Goal: Transaction & Acquisition: Purchase product/service

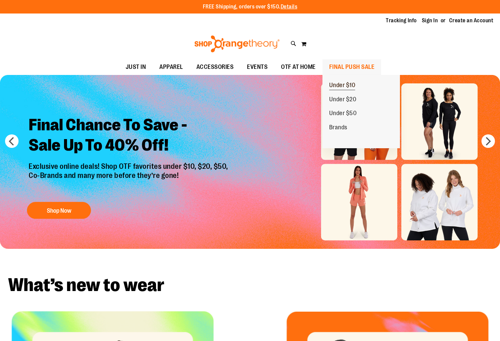
type input "**********"
click at [351, 86] on span "Under $10" at bounding box center [342, 86] width 26 height 8
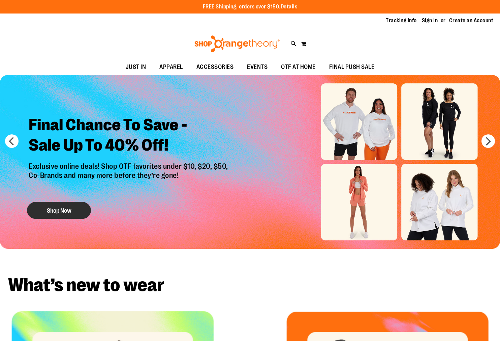
type input "**********"
click at [71, 214] on button "Shop Now" at bounding box center [59, 210] width 64 height 17
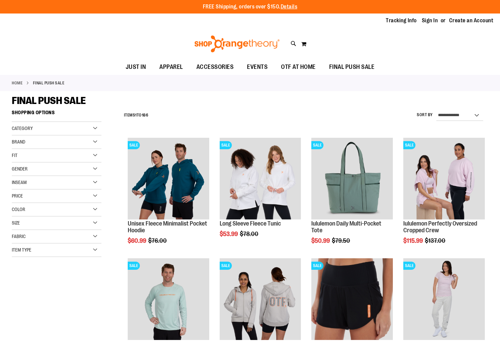
type input "**********"
click at [469, 116] on select "**********" at bounding box center [460, 115] width 47 height 11
select select "*********"
click at [437, 110] on select "**********" at bounding box center [460, 115] width 47 height 11
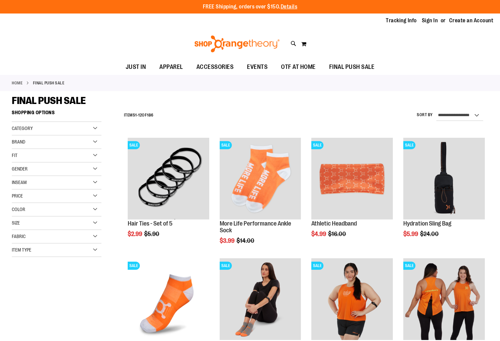
click at [95, 123] on div "Category" at bounding box center [57, 128] width 90 height 13
click at [56, 190] on div "Fit" at bounding box center [57, 195] width 90 height 13
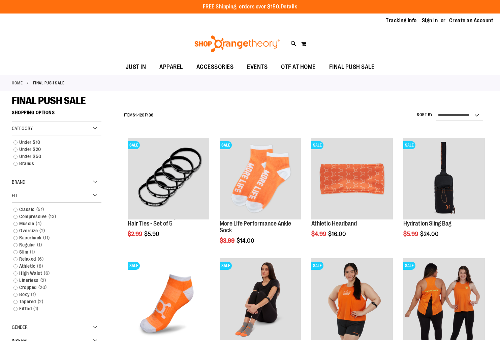
click at [84, 198] on div "Fit" at bounding box center [57, 195] width 90 height 13
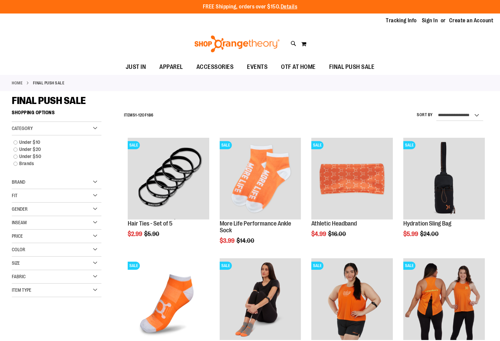
click at [72, 210] on div "Gender" at bounding box center [57, 208] width 90 height 13
click at [73, 212] on div "Gender" at bounding box center [57, 208] width 90 height 13
click at [56, 281] on div "Fabric" at bounding box center [57, 276] width 90 height 13
click at [57, 282] on div "Fabric" at bounding box center [57, 276] width 90 height 13
click at [56, 288] on div "Item Type" at bounding box center [57, 289] width 90 height 13
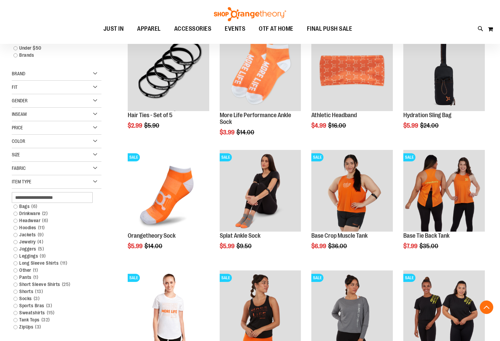
scroll to position [109, 0]
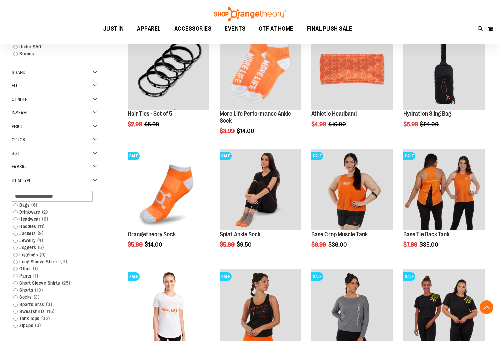
click at [62, 180] on div "Item Type" at bounding box center [57, 180] width 90 height 13
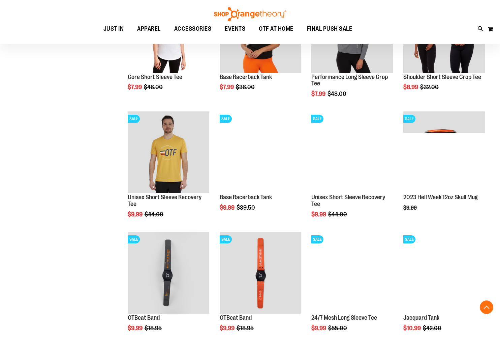
scroll to position [390, 0]
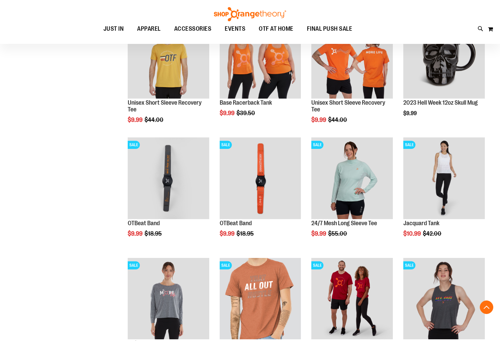
scroll to position [481, 0]
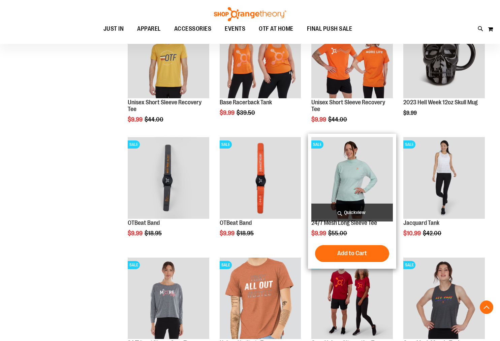
click at [336, 212] on span "Quickview" at bounding box center [353, 212] width 82 height 18
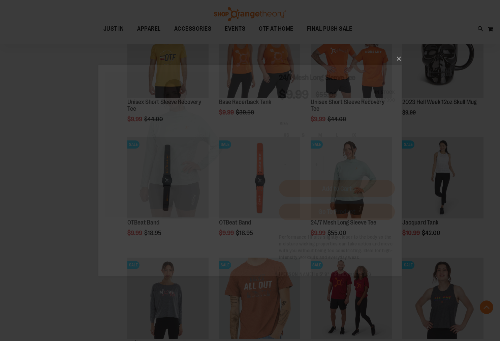
scroll to position [0, 0]
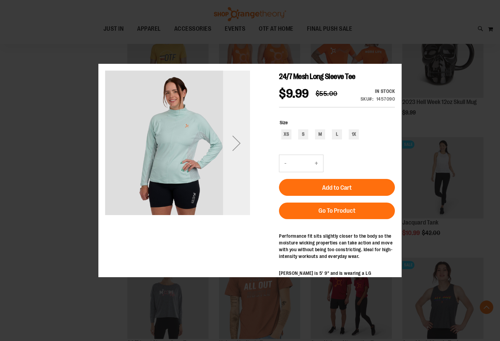
click at [246, 152] on div "Next" at bounding box center [236, 142] width 27 height 27
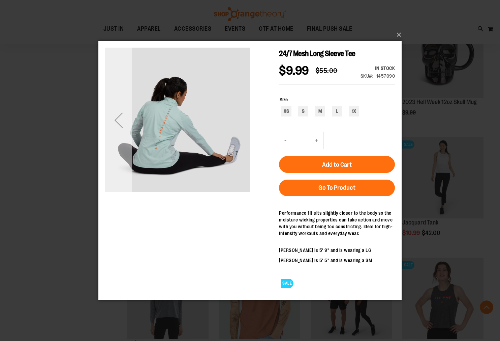
click at [111, 133] on div "Previous" at bounding box center [118, 119] width 27 height 27
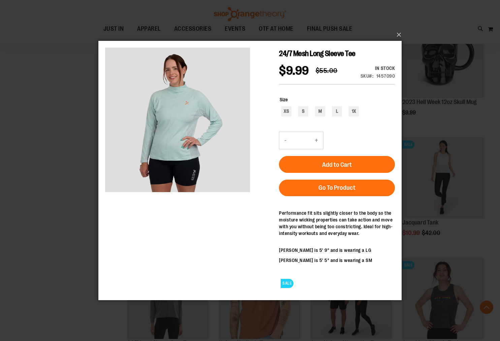
click at [45, 160] on div "×" at bounding box center [250, 170] width 500 height 341
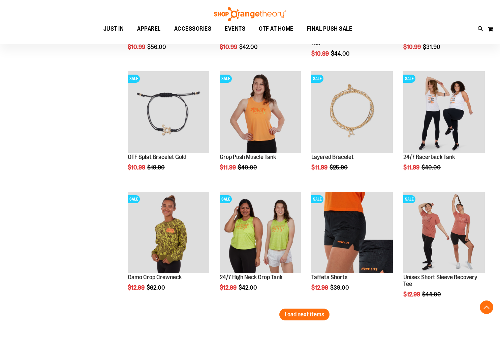
scroll to position [943, 0]
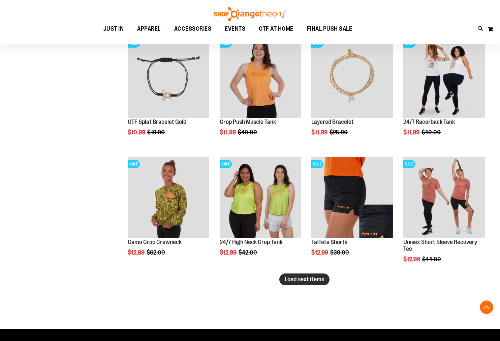
click at [309, 279] on span "Load next items" at bounding box center [304, 278] width 39 height 7
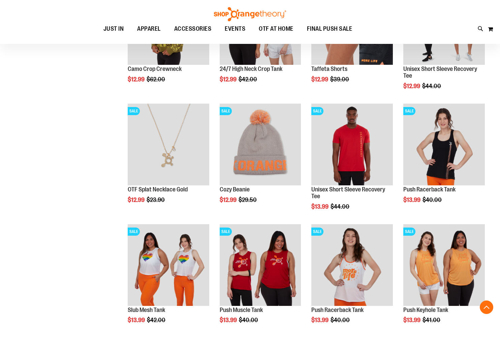
scroll to position [1116, 0]
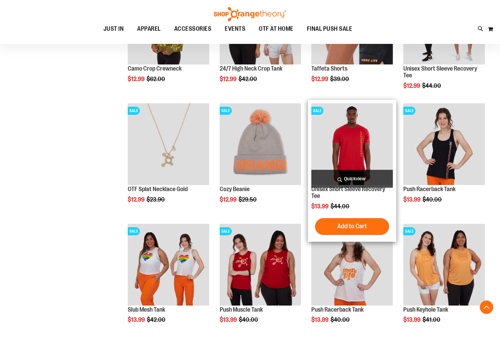
click at [370, 179] on span "Quickview" at bounding box center [353, 179] width 82 height 18
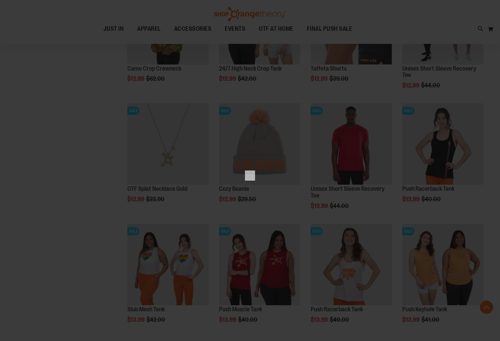
scroll to position [0, 0]
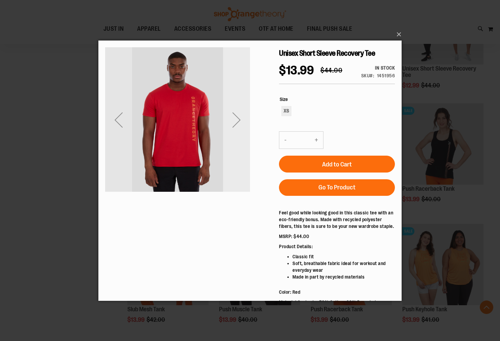
click at [227, 134] on div "Next" at bounding box center [236, 119] width 27 height 145
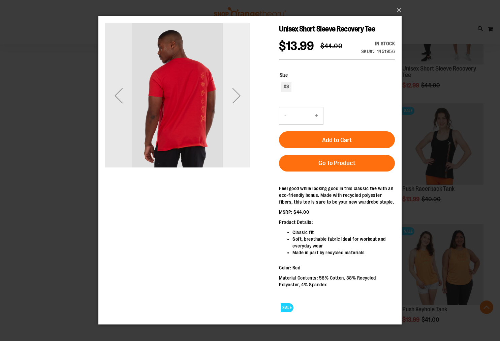
click at [231, 132] on div "Next" at bounding box center [236, 95] width 27 height 145
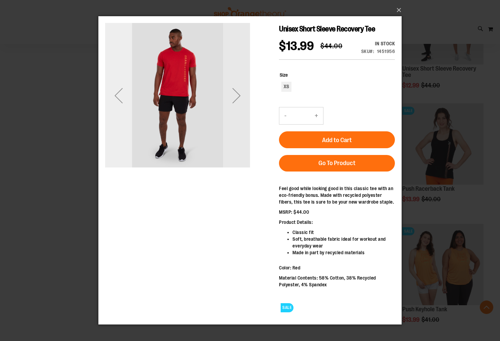
click at [112, 101] on div "Previous" at bounding box center [118, 95] width 27 height 27
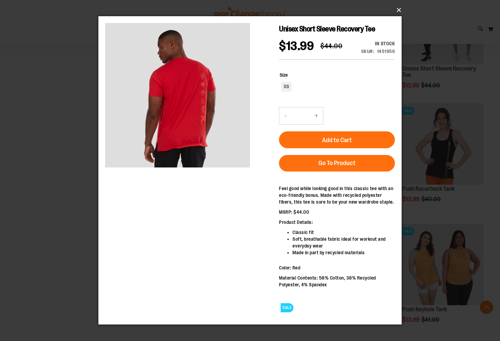
click at [399, 13] on button "×" at bounding box center [251, 10] width 303 height 15
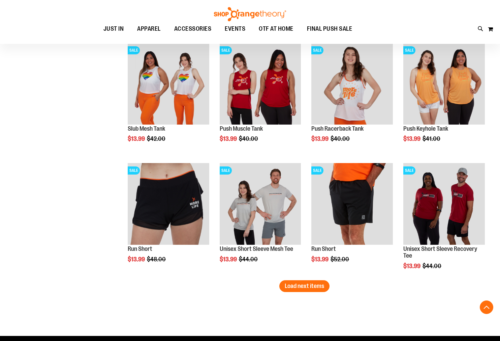
scroll to position [1298, 0]
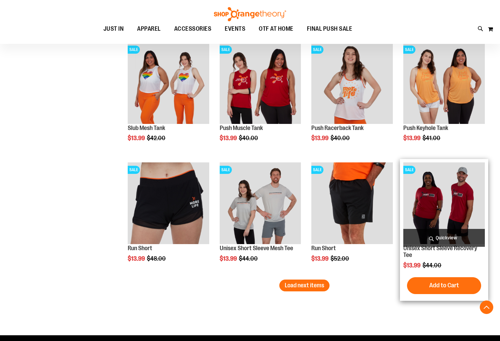
click at [452, 230] on span "Quickview" at bounding box center [445, 238] width 82 height 18
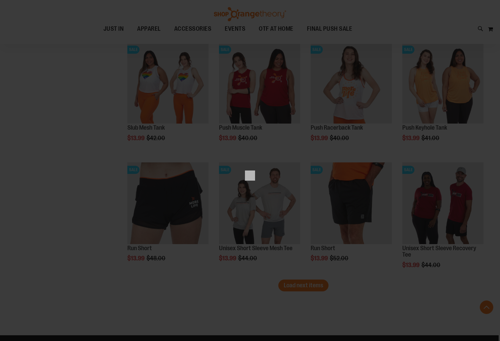
scroll to position [0, 0]
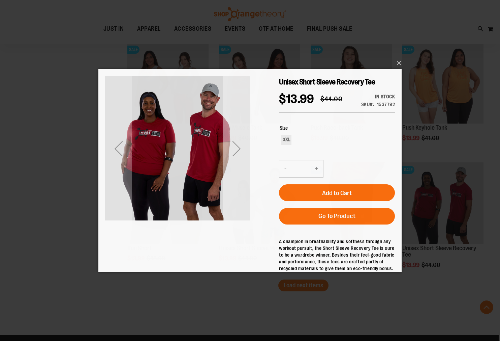
click at [239, 175] on div "Next" at bounding box center [236, 148] width 27 height 145
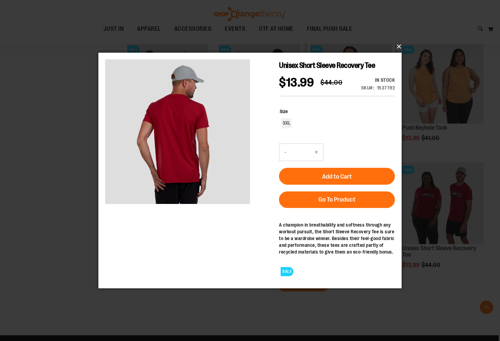
drag, startPoint x: 400, startPoint y: 47, endPoint x: 381, endPoint y: 107, distance: 63.1
click at [400, 47] on button "×" at bounding box center [251, 46] width 303 height 15
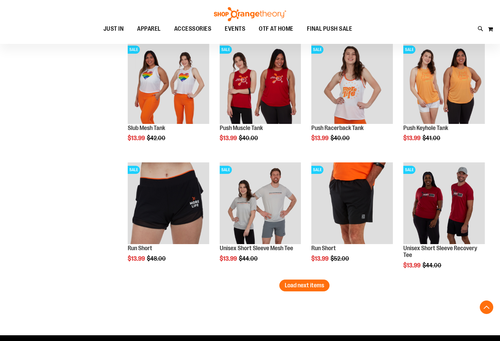
click at [297, 288] on span "Load next items" at bounding box center [304, 285] width 39 height 7
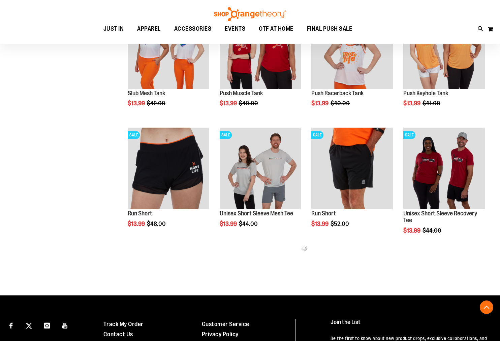
scroll to position [1333, 0]
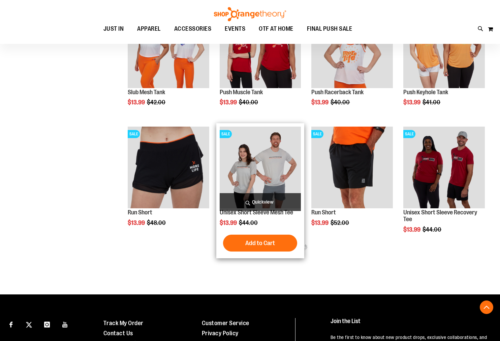
click at [269, 203] on span "Quickview" at bounding box center [261, 202] width 82 height 18
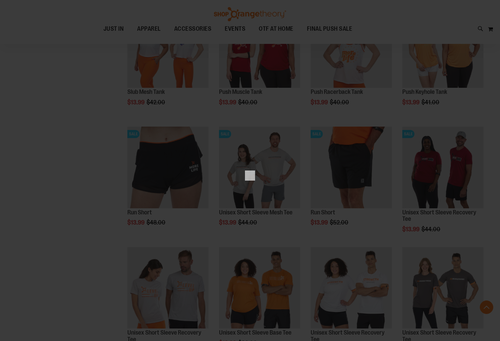
scroll to position [0, 0]
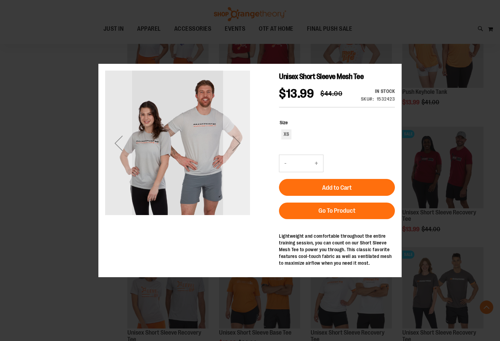
drag, startPoint x: 237, startPoint y: 160, endPoint x: 237, endPoint y: 168, distance: 8.1
click at [237, 168] on div "Next" at bounding box center [236, 142] width 27 height 145
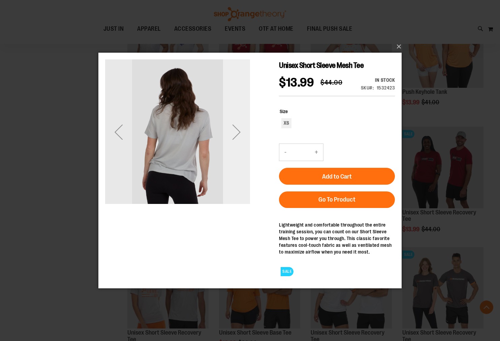
click at [237, 166] on div "Next" at bounding box center [236, 131] width 27 height 145
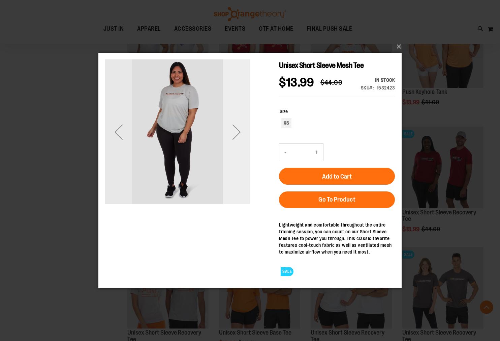
click at [237, 166] on div "Next" at bounding box center [236, 131] width 27 height 145
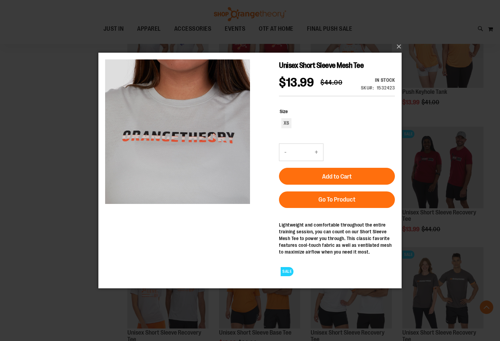
click at [258, 141] on div "Unisex Short Sleeve Mesh Tee $13.99 Regular Price $44.00 In stock Only %1 left …" at bounding box center [250, 109] width 290 height 101
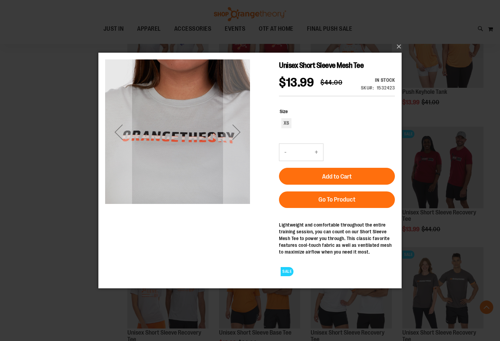
click at [243, 142] on div "Next" at bounding box center [236, 131] width 27 height 27
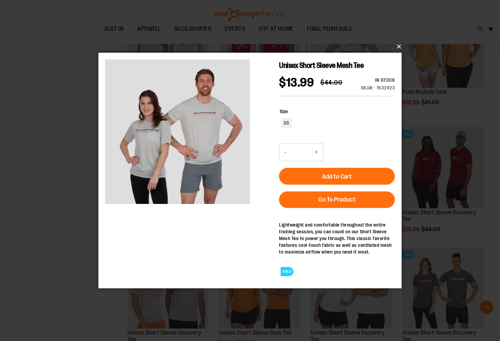
click at [396, 46] on button "×" at bounding box center [251, 46] width 303 height 15
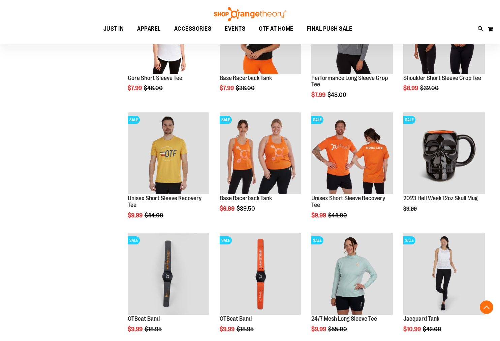
scroll to position [433, 0]
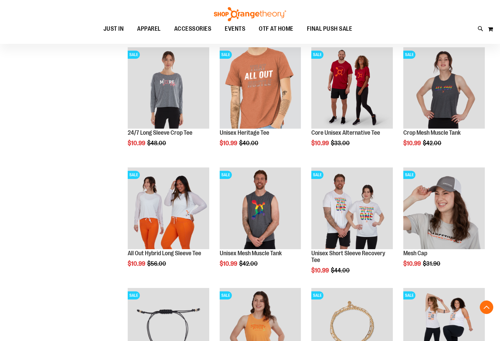
scroll to position [694, 0]
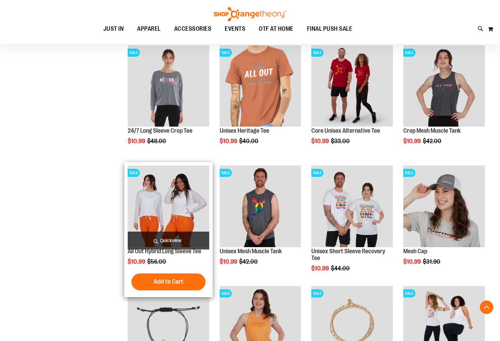
click at [176, 235] on span "Quickview" at bounding box center [169, 240] width 82 height 18
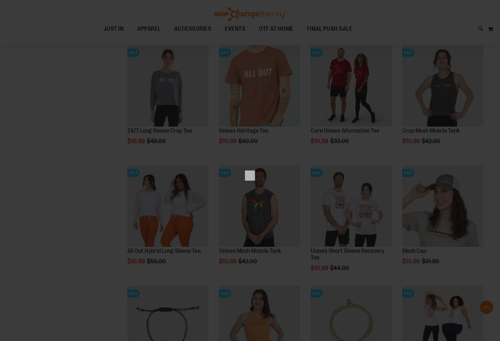
scroll to position [0, 0]
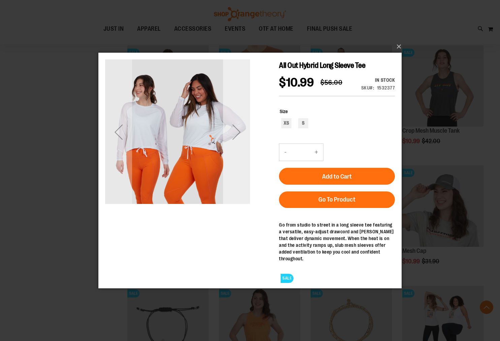
click at [245, 137] on div "Next" at bounding box center [236, 131] width 27 height 27
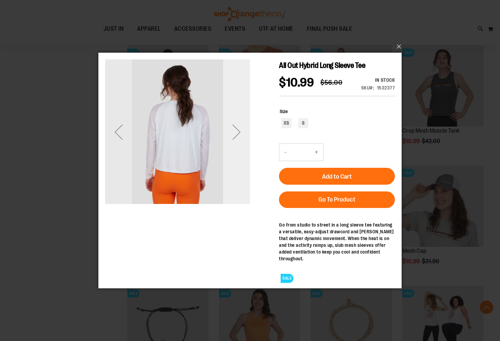
click at [244, 137] on div "Next" at bounding box center [236, 131] width 27 height 27
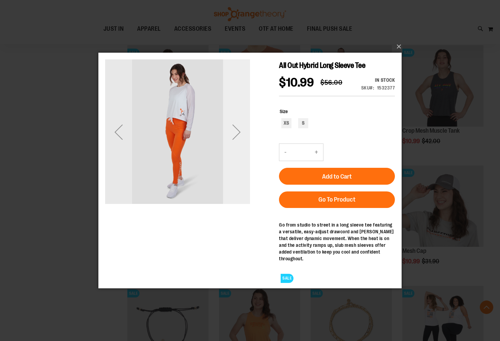
click at [244, 137] on div "Next" at bounding box center [236, 131] width 27 height 27
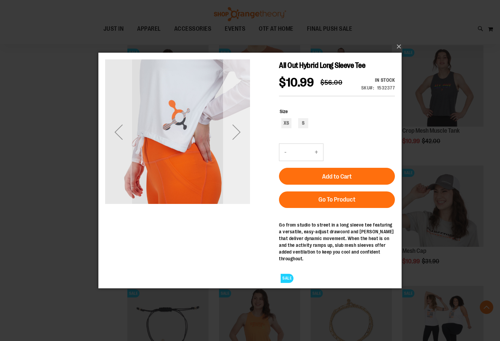
click at [244, 137] on div "Next" at bounding box center [236, 131] width 27 height 27
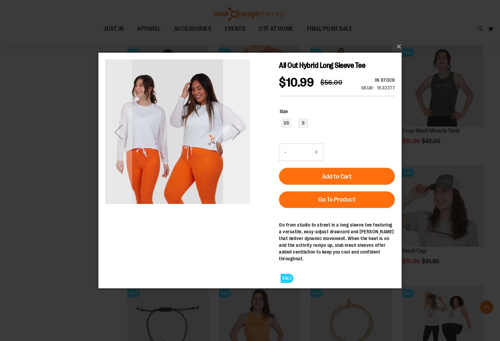
click at [242, 136] on div "Next" at bounding box center [236, 131] width 27 height 27
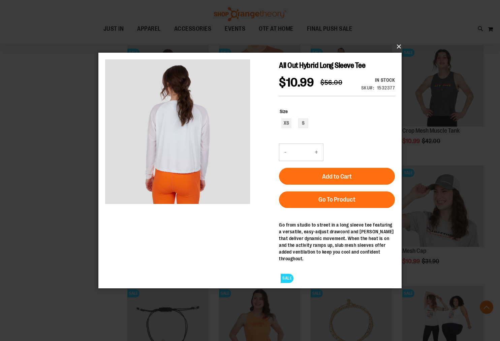
click at [395, 45] on button "×" at bounding box center [251, 46] width 303 height 15
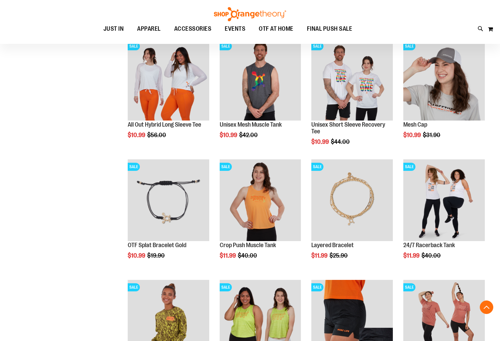
scroll to position [822, 0]
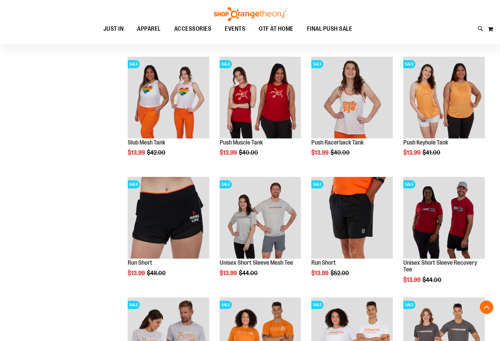
scroll to position [1284, 0]
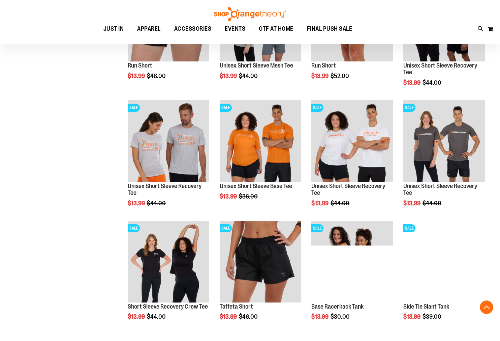
scroll to position [1481, 0]
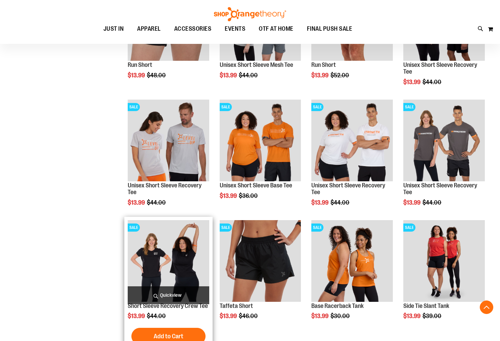
click at [180, 291] on span "Quickview" at bounding box center [169, 295] width 82 height 18
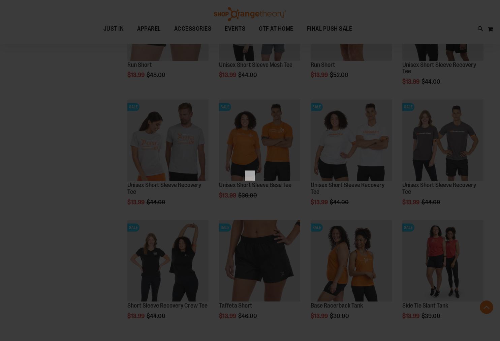
scroll to position [0, 0]
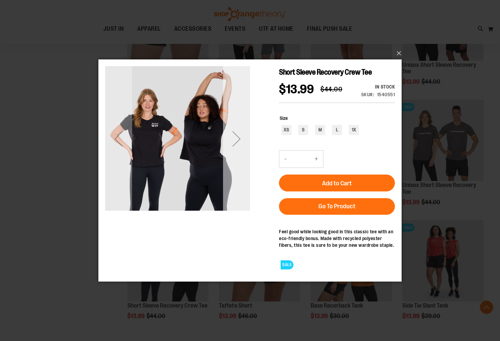
click at [238, 168] on div "Next" at bounding box center [236, 138] width 27 height 145
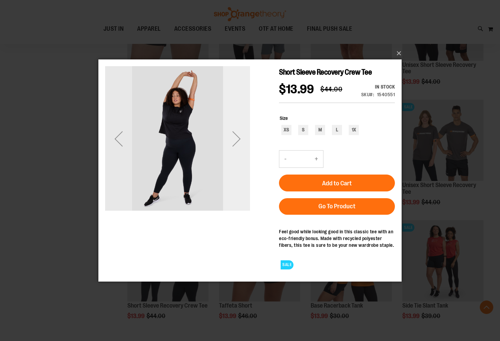
click at [238, 168] on div "Next" at bounding box center [236, 138] width 27 height 145
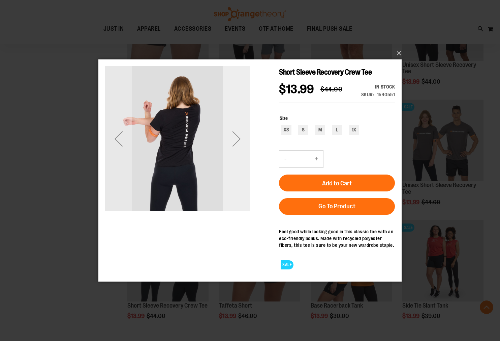
click at [241, 168] on div "Next" at bounding box center [236, 138] width 27 height 145
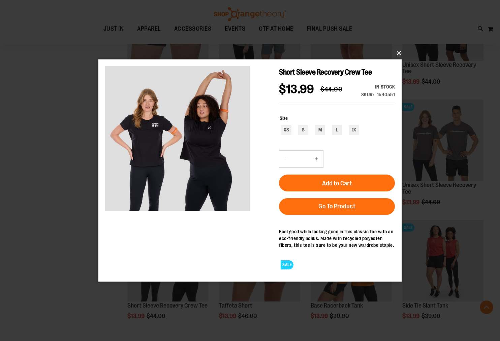
click at [399, 53] on button "×" at bounding box center [251, 53] width 303 height 15
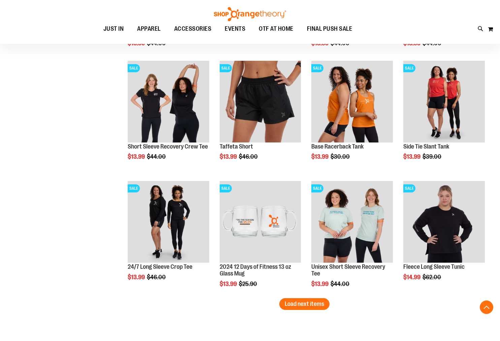
scroll to position [1648, 0]
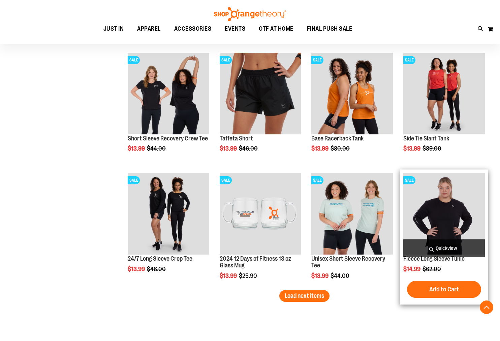
click at [459, 246] on span "Quickview" at bounding box center [445, 248] width 82 height 18
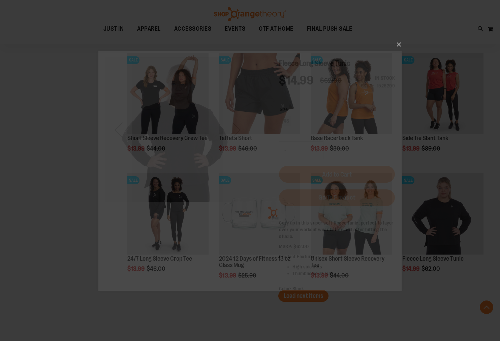
scroll to position [0, 0]
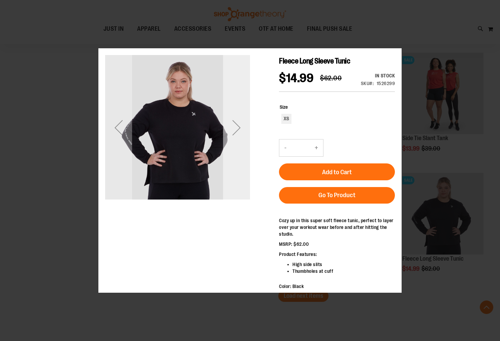
click at [237, 156] on div "Next" at bounding box center [236, 127] width 27 height 145
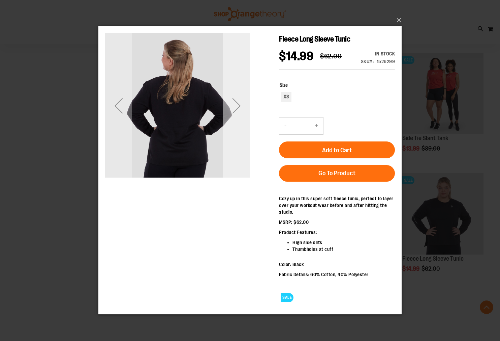
click at [237, 155] on div "Next" at bounding box center [236, 105] width 27 height 145
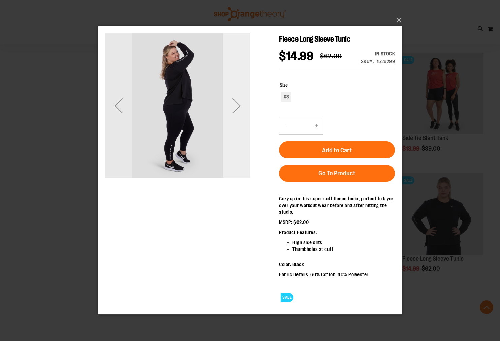
click at [237, 155] on div "Next" at bounding box center [236, 105] width 27 height 145
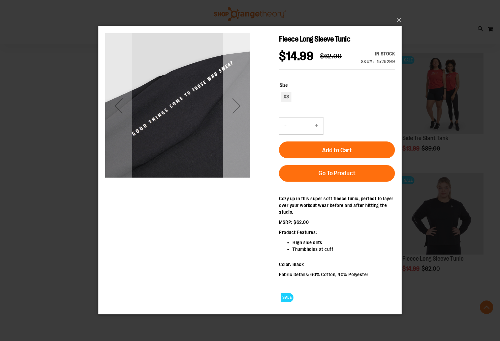
click at [238, 156] on div "Next" at bounding box center [236, 105] width 27 height 145
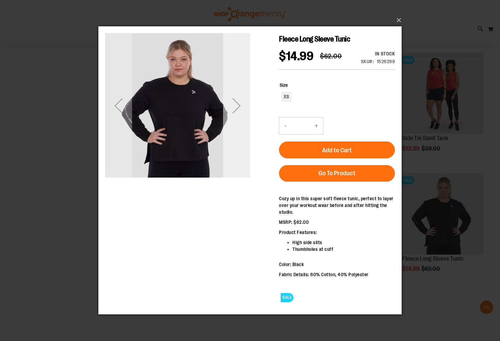
click at [238, 156] on div "Next" at bounding box center [236, 105] width 27 height 145
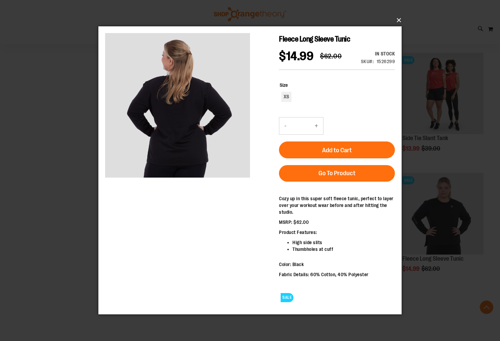
click at [397, 26] on button "×" at bounding box center [251, 20] width 303 height 15
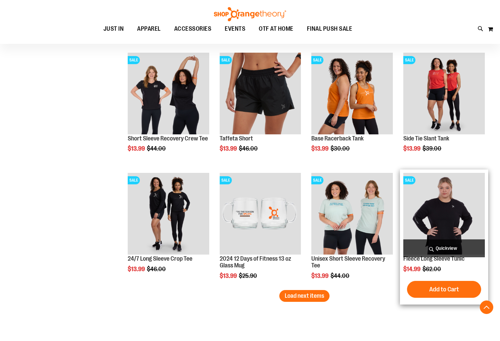
click at [424, 247] on span "Quickview" at bounding box center [445, 248] width 82 height 18
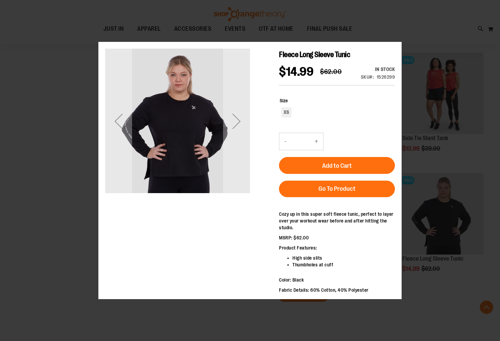
click at [399, 53] on main "Fleece Long Sleeve Tunic $14.99 Regular Price $62.00 In stock Only %1 left SKU …" at bounding box center [249, 185] width 303 height 287
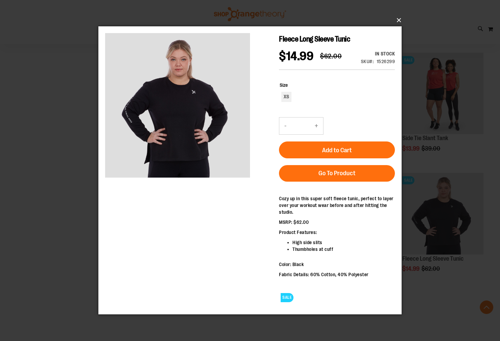
click at [397, 19] on button "×" at bounding box center [251, 20] width 303 height 15
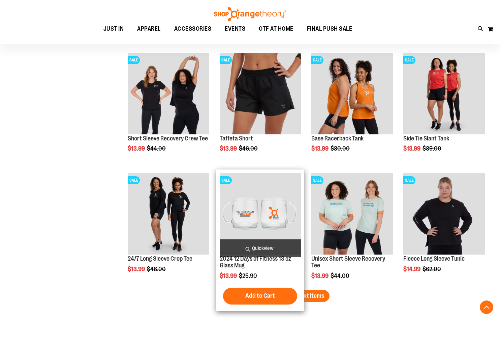
click at [274, 297] on span "Add to Cart" at bounding box center [260, 295] width 30 height 7
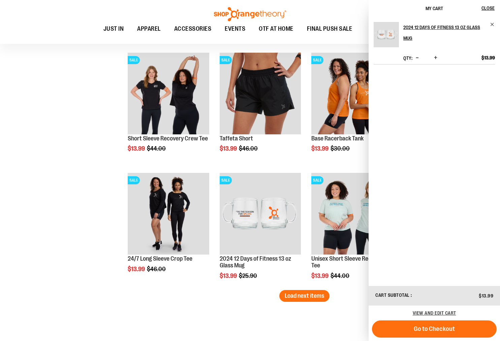
click at [417, 57] on span "Decrease product quantity" at bounding box center [417, 57] width 3 height 7
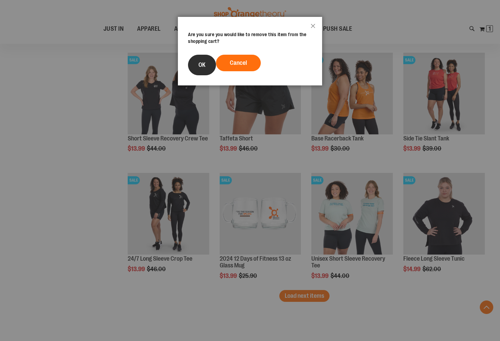
click at [202, 70] on button "OK" at bounding box center [202, 65] width 28 height 21
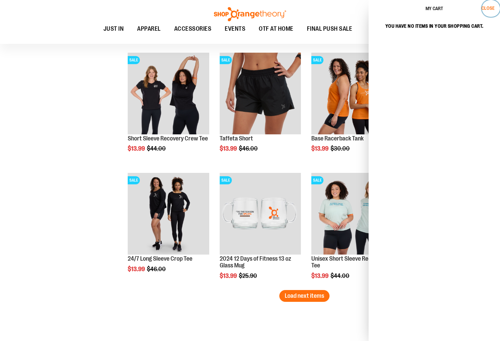
click at [489, 6] on span "Close" at bounding box center [488, 7] width 13 height 5
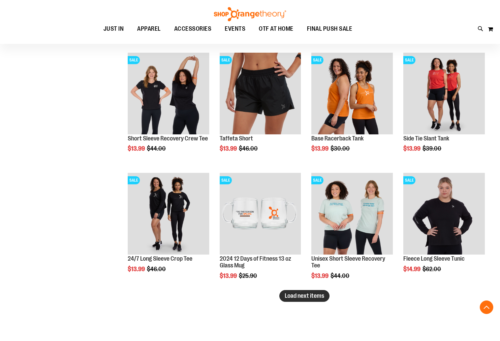
click at [306, 295] on span "Load next items" at bounding box center [304, 295] width 39 height 7
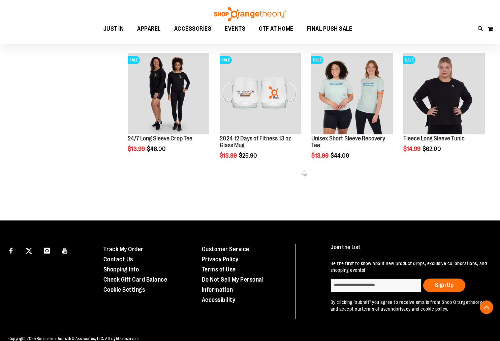
scroll to position [1773, 0]
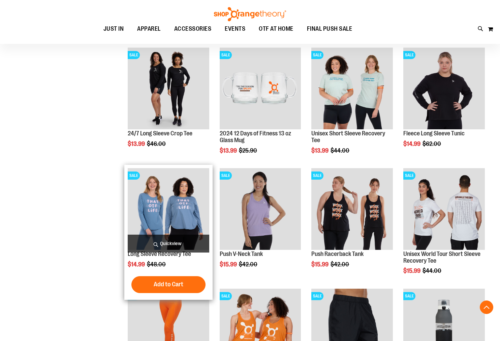
click at [178, 242] on span "Quickview" at bounding box center [169, 243] width 82 height 18
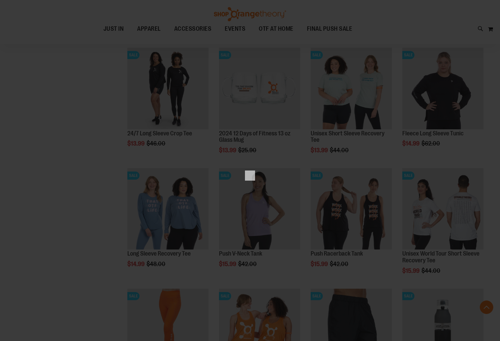
scroll to position [0, 0]
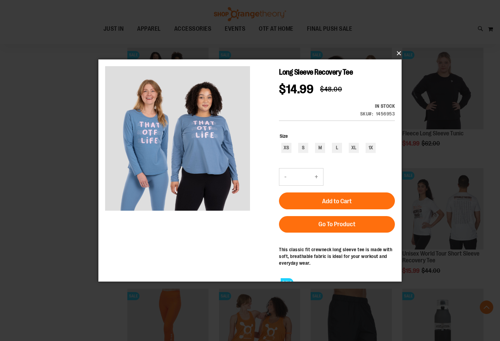
click at [399, 53] on button "×" at bounding box center [251, 53] width 303 height 15
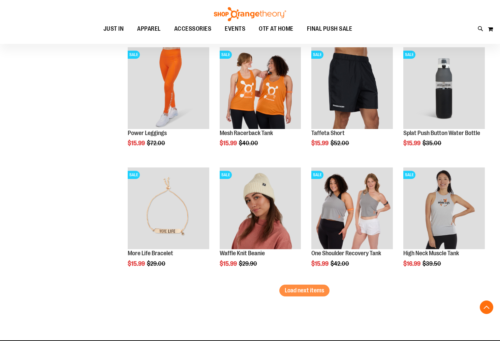
scroll to position [2015, 0]
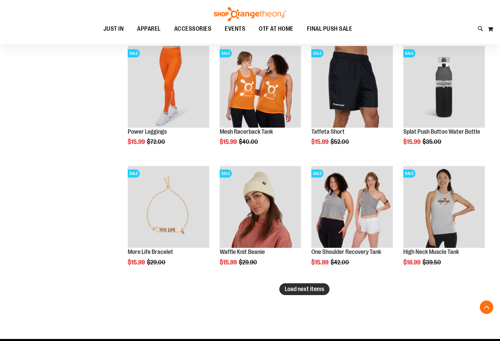
click at [307, 289] on span "Load next items" at bounding box center [304, 288] width 39 height 7
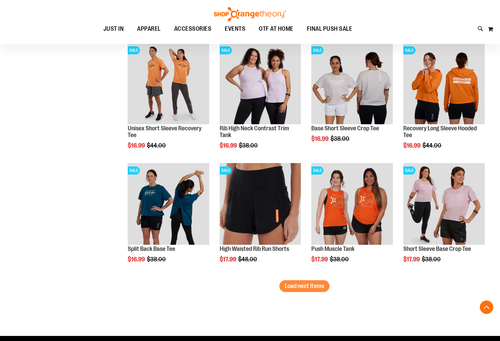
scroll to position [2393, 0]
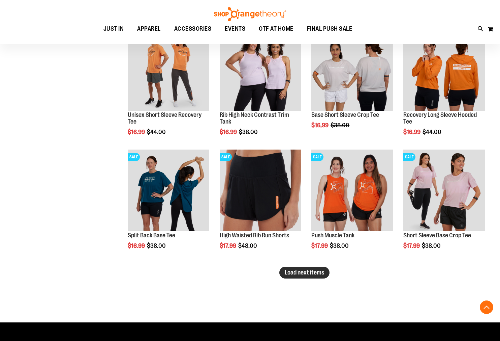
click at [324, 272] on span "Load next items" at bounding box center [304, 272] width 39 height 7
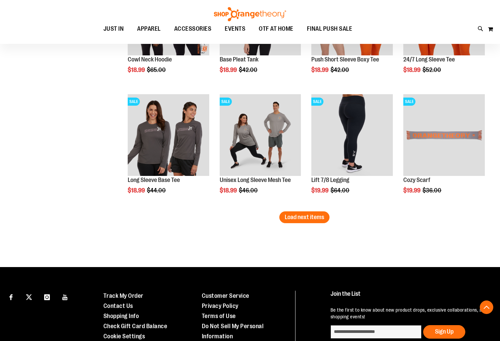
scroll to position [2818, 0]
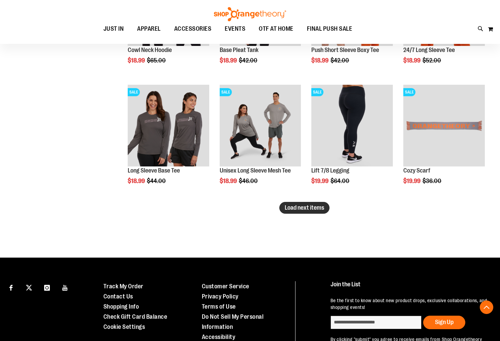
click at [316, 208] on span "Load next items" at bounding box center [304, 207] width 39 height 7
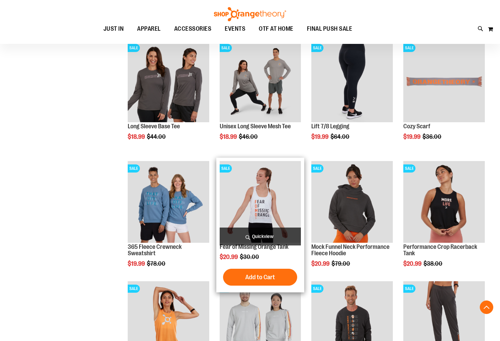
scroll to position [2865, 0]
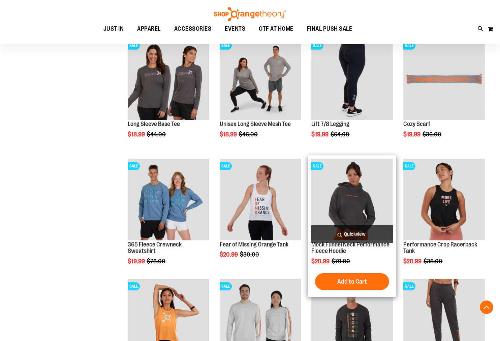
click at [349, 235] on span "Quickview" at bounding box center [353, 234] width 82 height 18
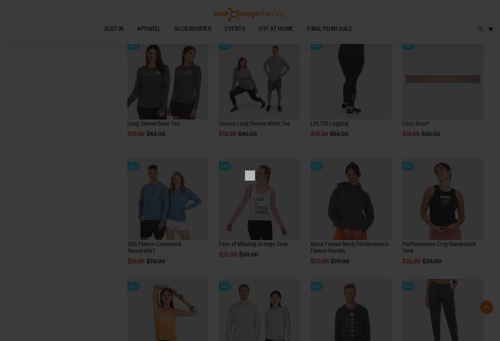
scroll to position [0, 0]
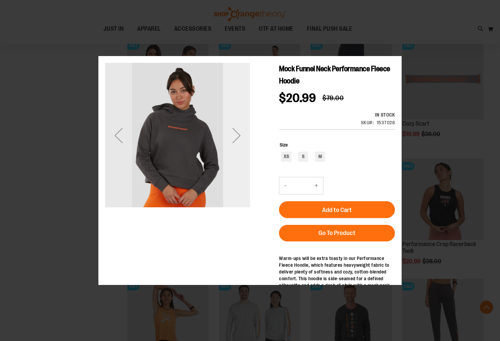
click at [233, 143] on div "Next" at bounding box center [236, 134] width 27 height 27
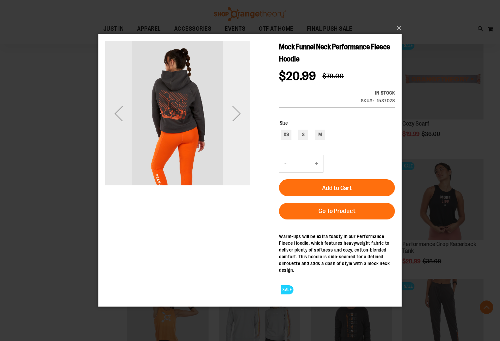
click at [234, 121] on div "Next" at bounding box center [236, 113] width 27 height 27
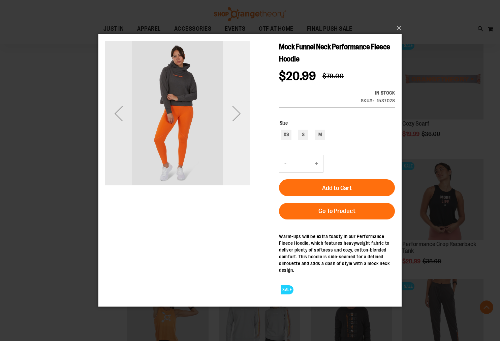
click at [235, 122] on div "Next" at bounding box center [236, 113] width 27 height 27
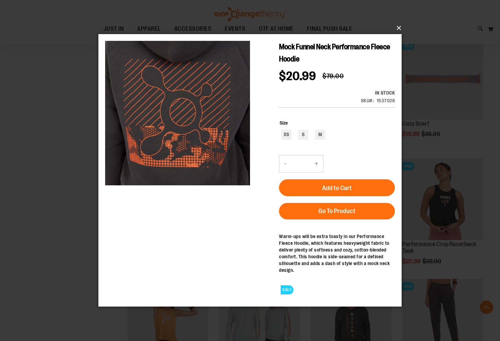
click at [397, 30] on button "×" at bounding box center [251, 28] width 303 height 15
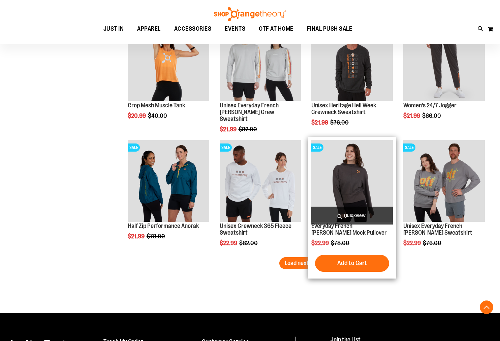
scroll to position [3124, 0]
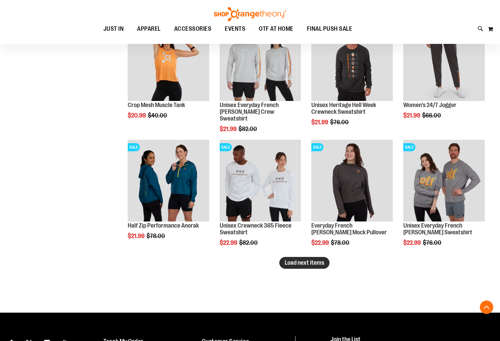
click at [295, 263] on span "Load next items" at bounding box center [304, 262] width 39 height 7
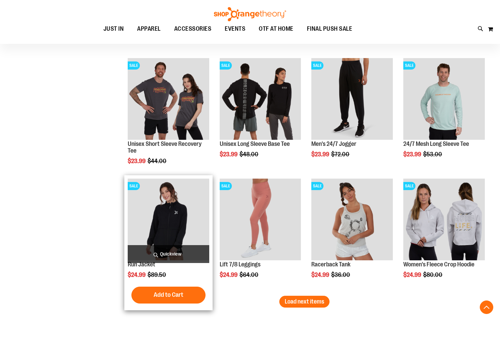
scroll to position [3447, 0]
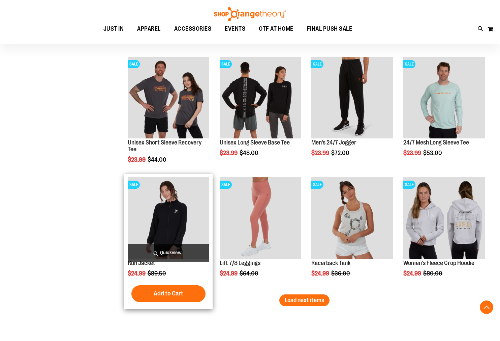
click at [191, 250] on span "Quickview" at bounding box center [169, 252] width 82 height 18
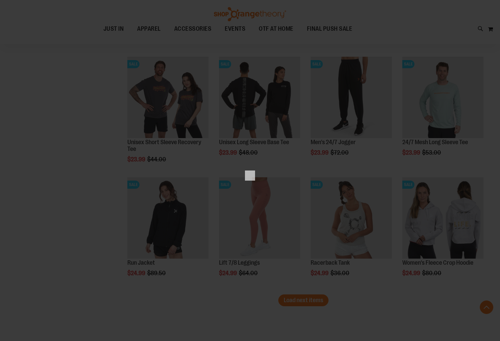
scroll to position [0, 0]
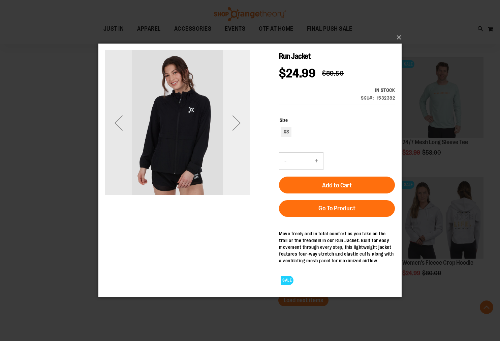
click at [234, 145] on div "Next" at bounding box center [236, 122] width 27 height 145
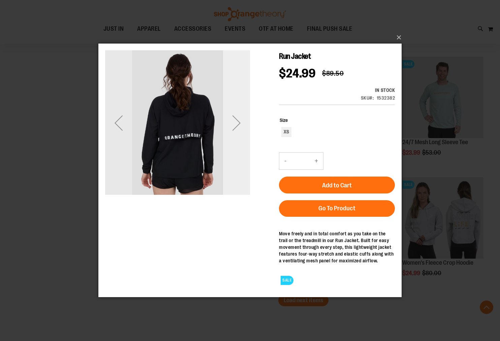
click at [234, 145] on div "Next" at bounding box center [236, 122] width 27 height 145
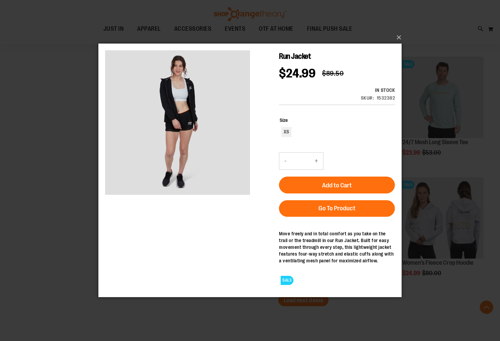
click at [66, 145] on div "×" at bounding box center [250, 170] width 500 height 341
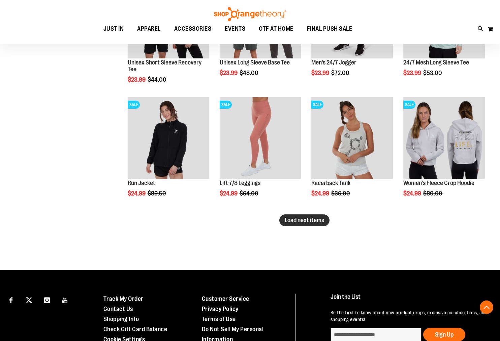
scroll to position [3528, 0]
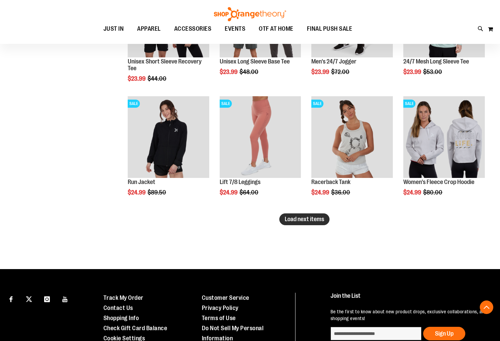
click at [310, 219] on span "Load next items" at bounding box center [304, 218] width 39 height 7
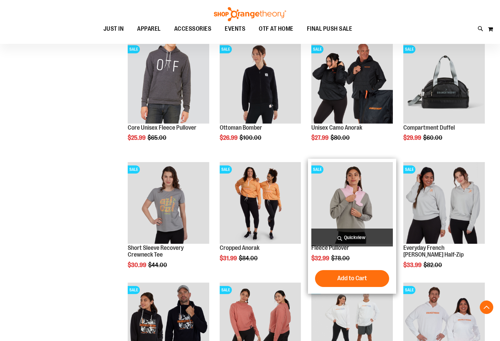
scroll to position [3704, 0]
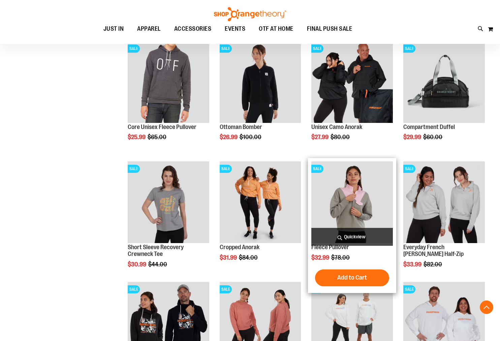
click at [351, 234] on span "Quickview" at bounding box center [353, 237] width 82 height 18
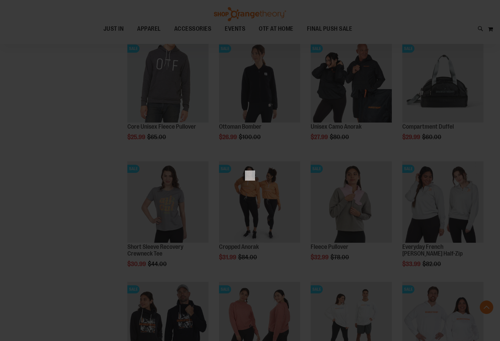
scroll to position [0, 0]
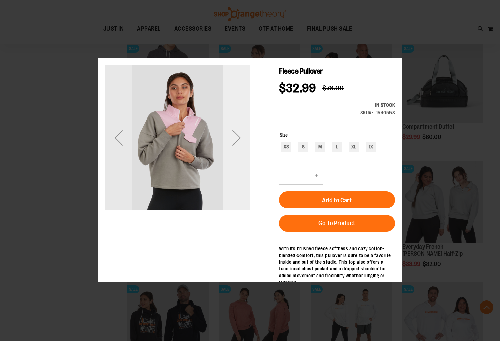
click at [244, 159] on div "Next" at bounding box center [236, 137] width 27 height 145
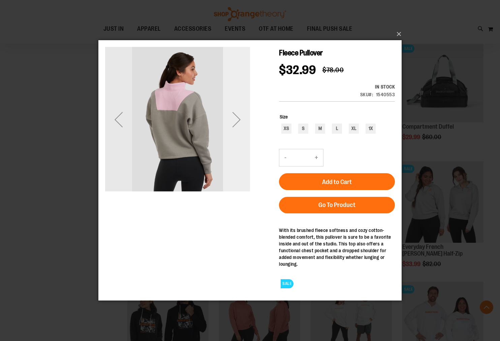
click at [244, 159] on div "Next" at bounding box center [236, 119] width 27 height 145
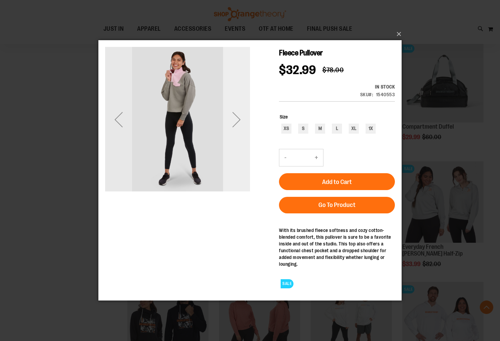
click at [242, 159] on div "Next" at bounding box center [236, 119] width 27 height 145
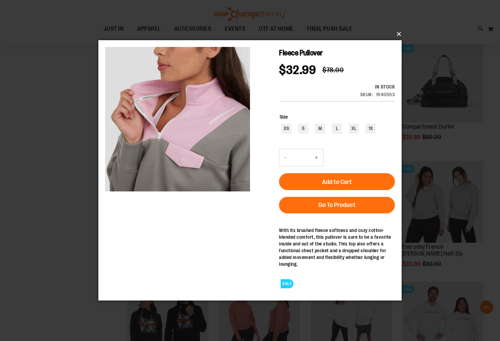
click at [401, 35] on button "×" at bounding box center [251, 34] width 303 height 15
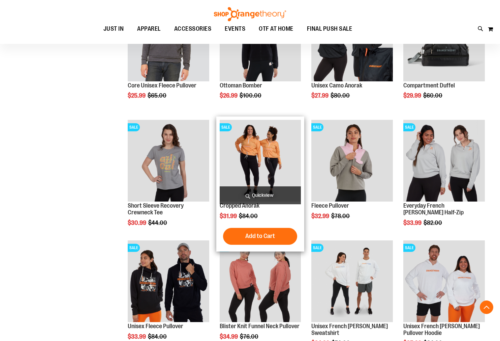
scroll to position [3747, 0]
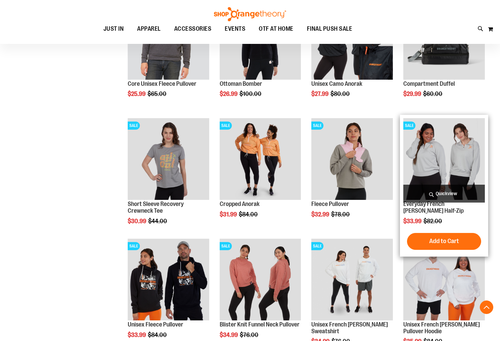
click at [448, 192] on span "Quickview" at bounding box center [445, 193] width 82 height 18
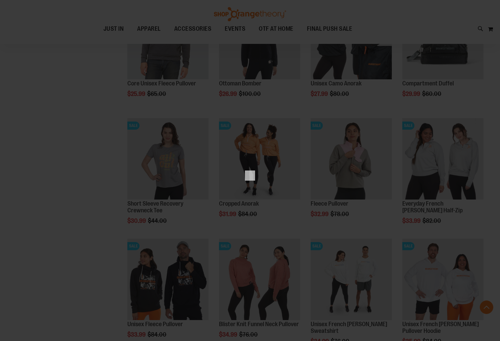
scroll to position [0, 0]
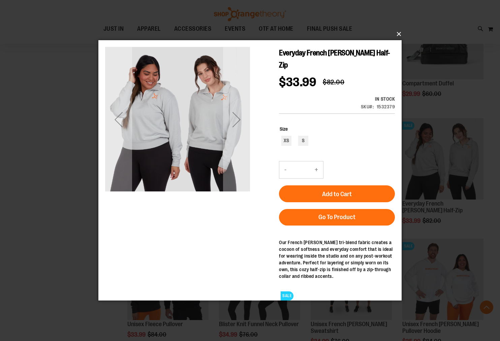
drag, startPoint x: 400, startPoint y: 35, endPoint x: 394, endPoint y: 39, distance: 6.1
click at [399, 35] on button "×" at bounding box center [251, 34] width 303 height 15
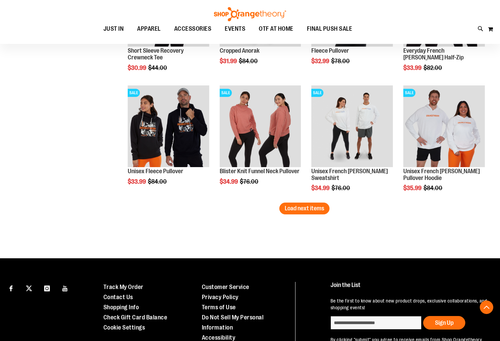
scroll to position [3950, 0]
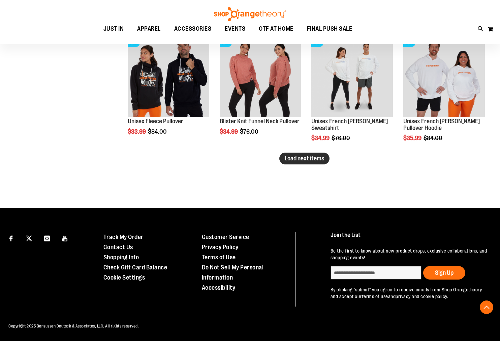
click at [293, 163] on button "Load next items" at bounding box center [304, 158] width 50 height 12
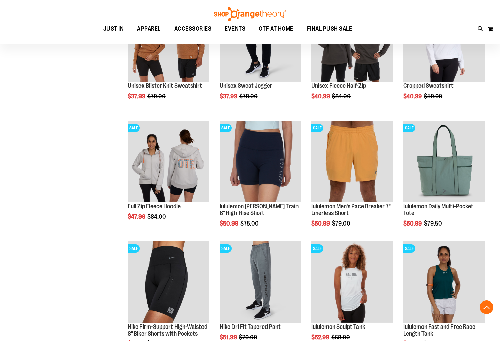
scroll to position [4219, 0]
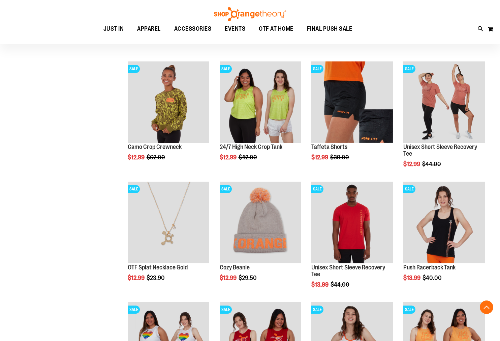
scroll to position [325, 0]
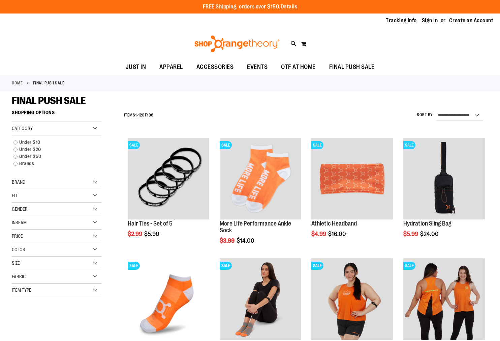
click at [50, 248] on div "Color" at bounding box center [57, 249] width 90 height 13
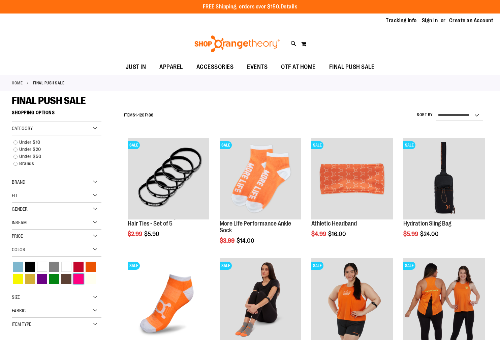
click at [80, 279] on div "Pink" at bounding box center [78, 278] width 10 height 10
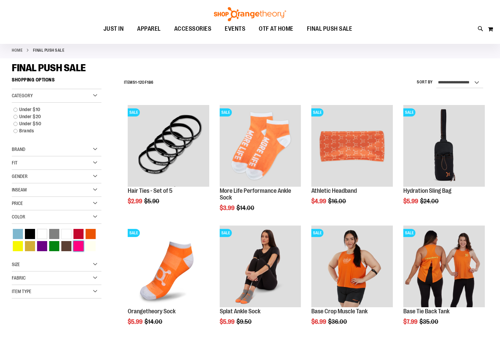
scroll to position [25, 0]
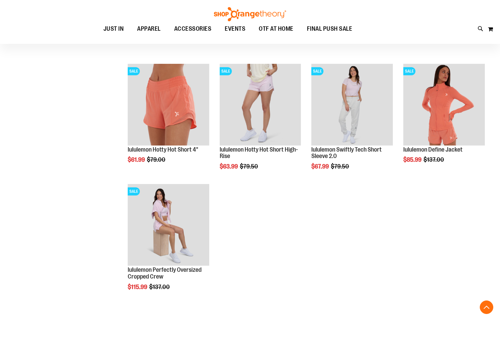
scroll to position [315, 0]
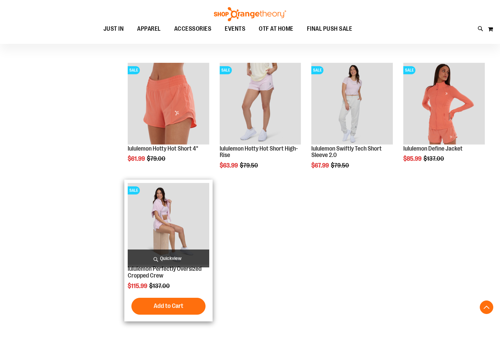
click at [139, 254] on span "Quickview" at bounding box center [169, 258] width 82 height 18
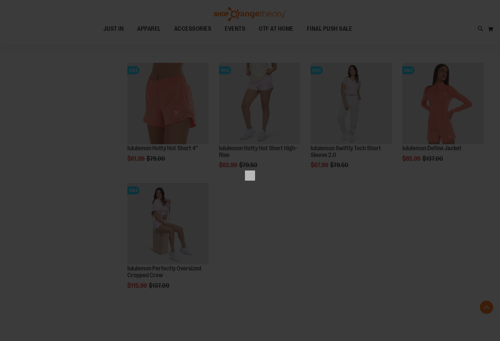
scroll to position [0, 0]
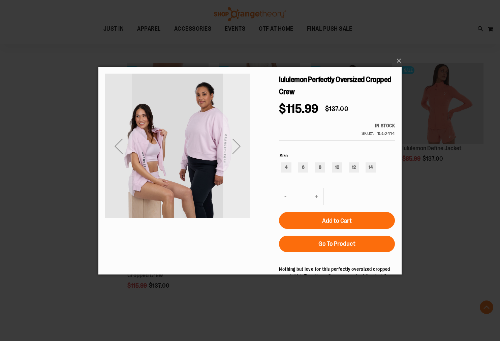
click at [236, 157] on div "Next" at bounding box center [236, 145] width 27 height 27
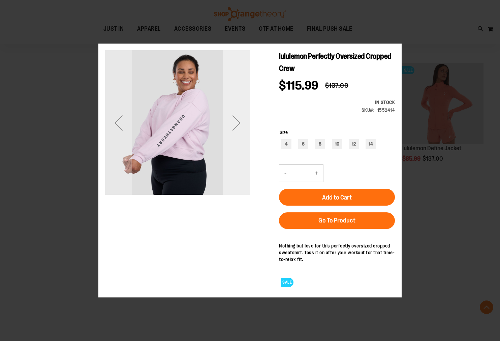
click at [236, 158] on div "Next" at bounding box center [236, 122] width 27 height 145
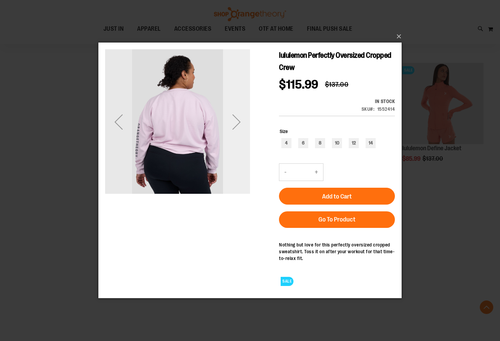
click at [236, 156] on div "Next" at bounding box center [236, 121] width 27 height 145
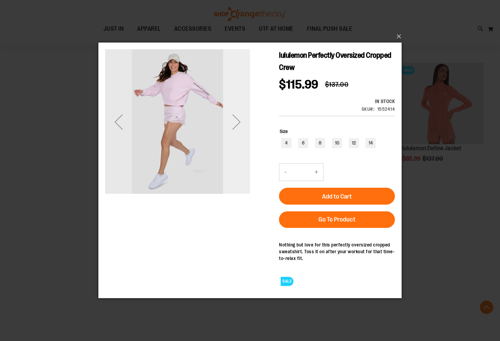
click at [236, 156] on div "Next" at bounding box center [236, 121] width 27 height 145
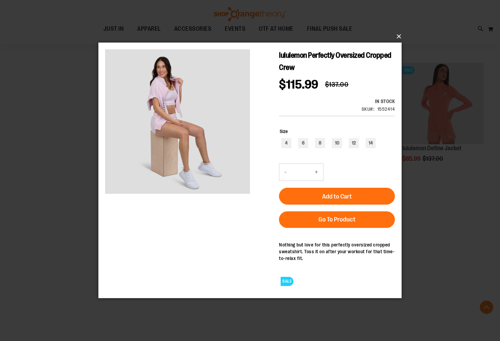
click at [394, 37] on button "×" at bounding box center [251, 36] width 303 height 15
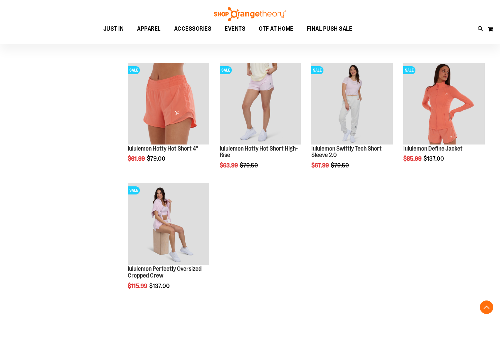
scroll to position [141, 0]
